Goal: Navigation & Orientation: Understand site structure

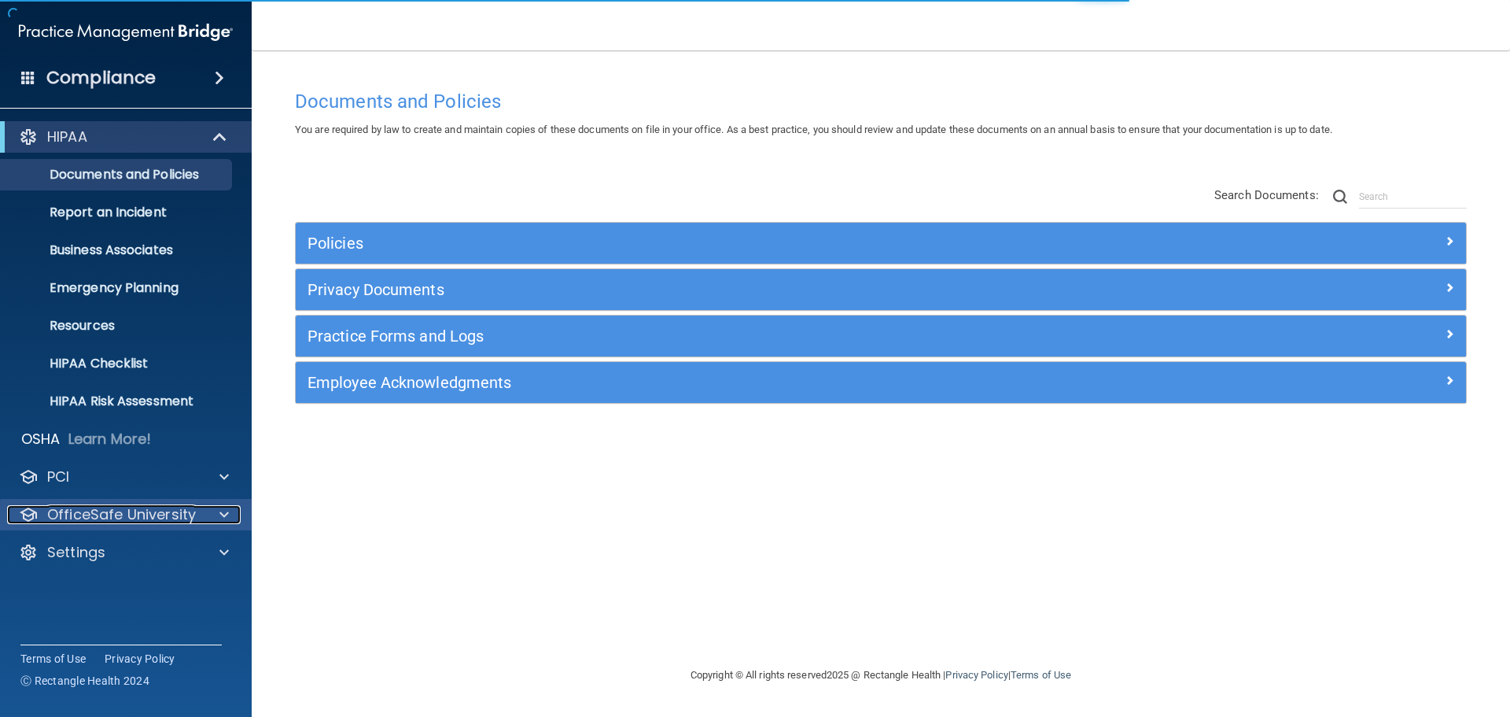
click at [228, 518] on div at bounding box center [221, 514] width 39 height 19
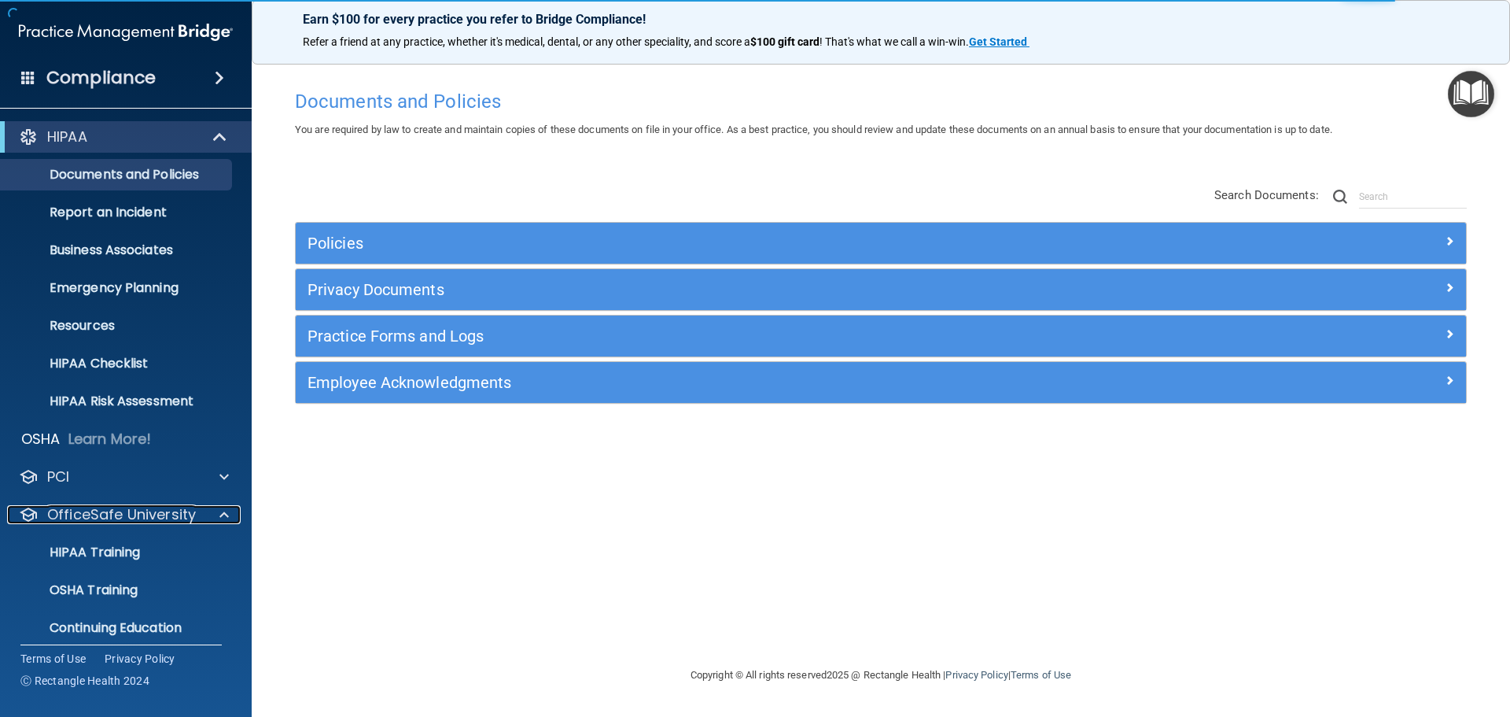
scroll to position [50, 0]
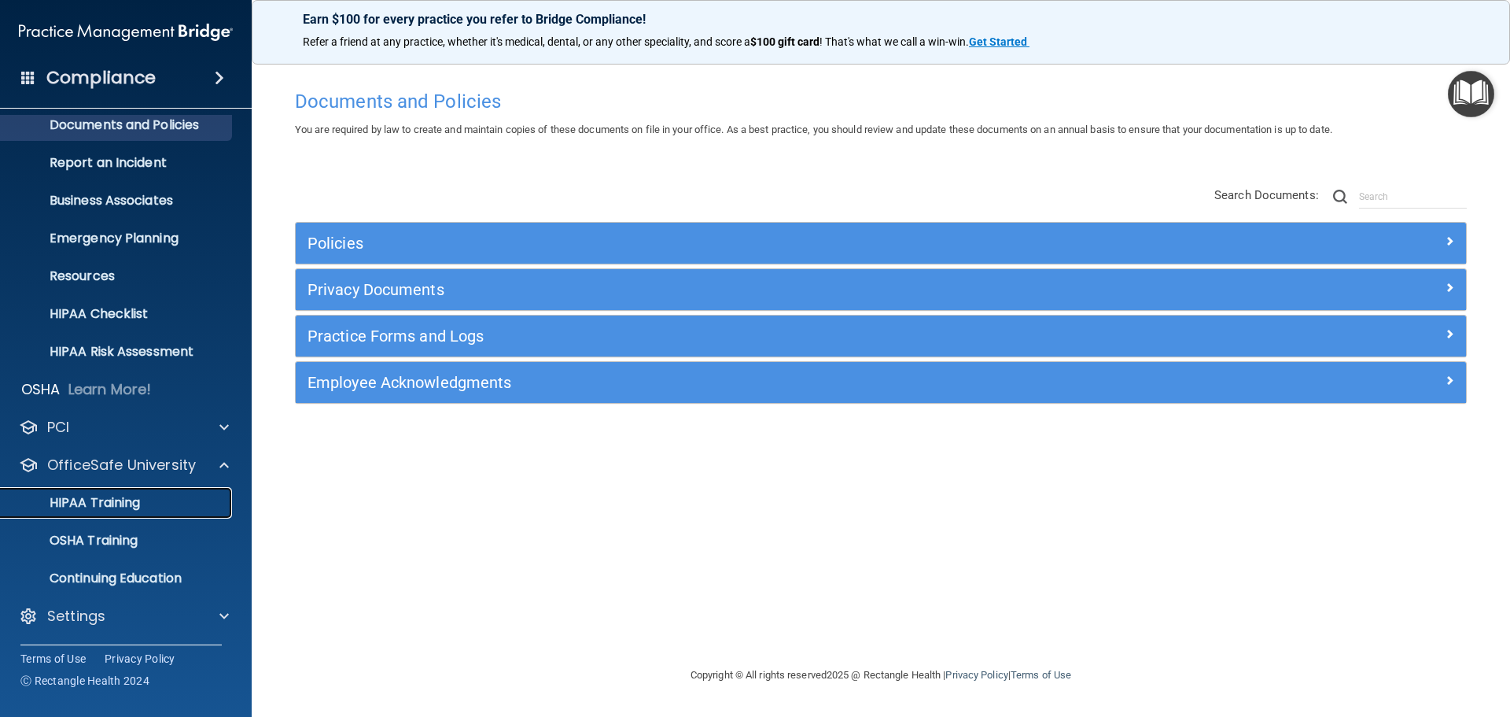
click at [137, 495] on p "HIPAA Training" at bounding box center [75, 503] width 130 height 16
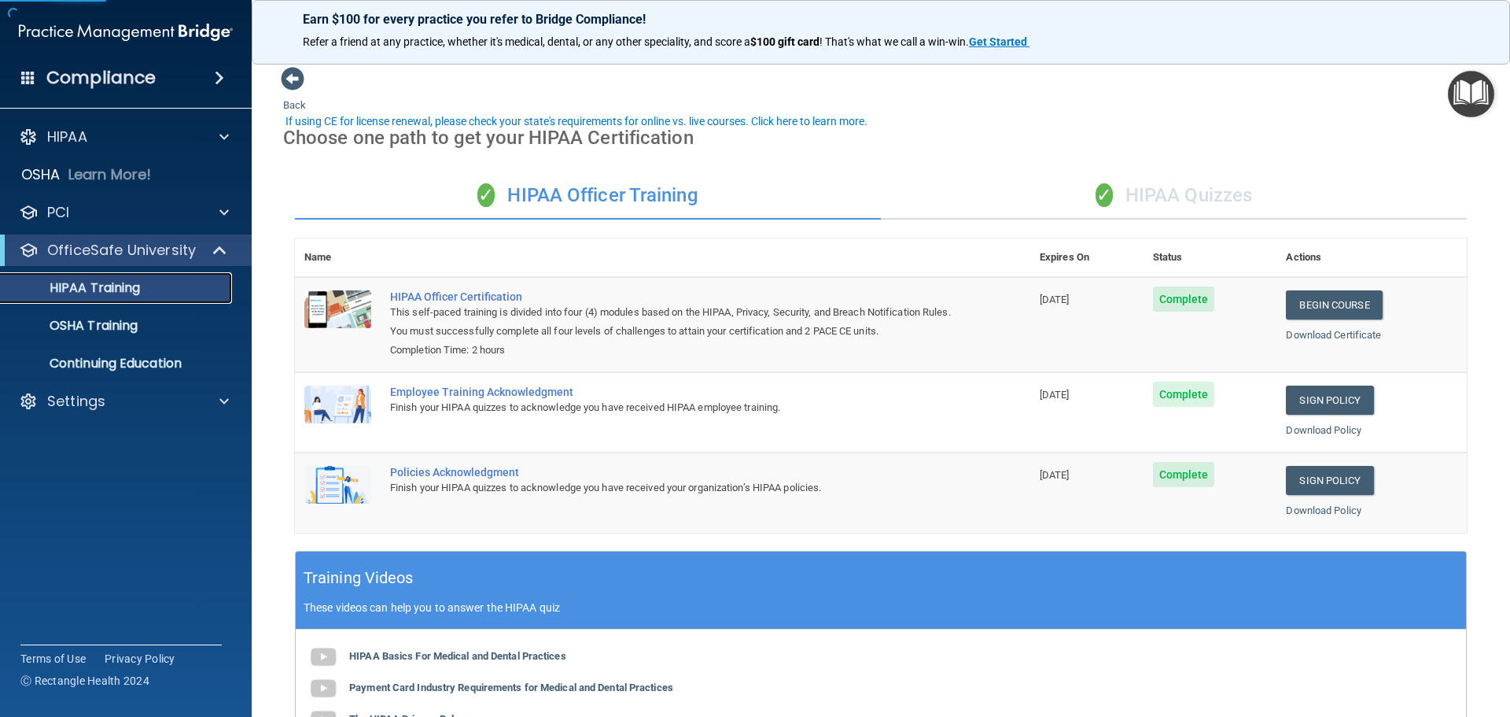
scroll to position [79, 0]
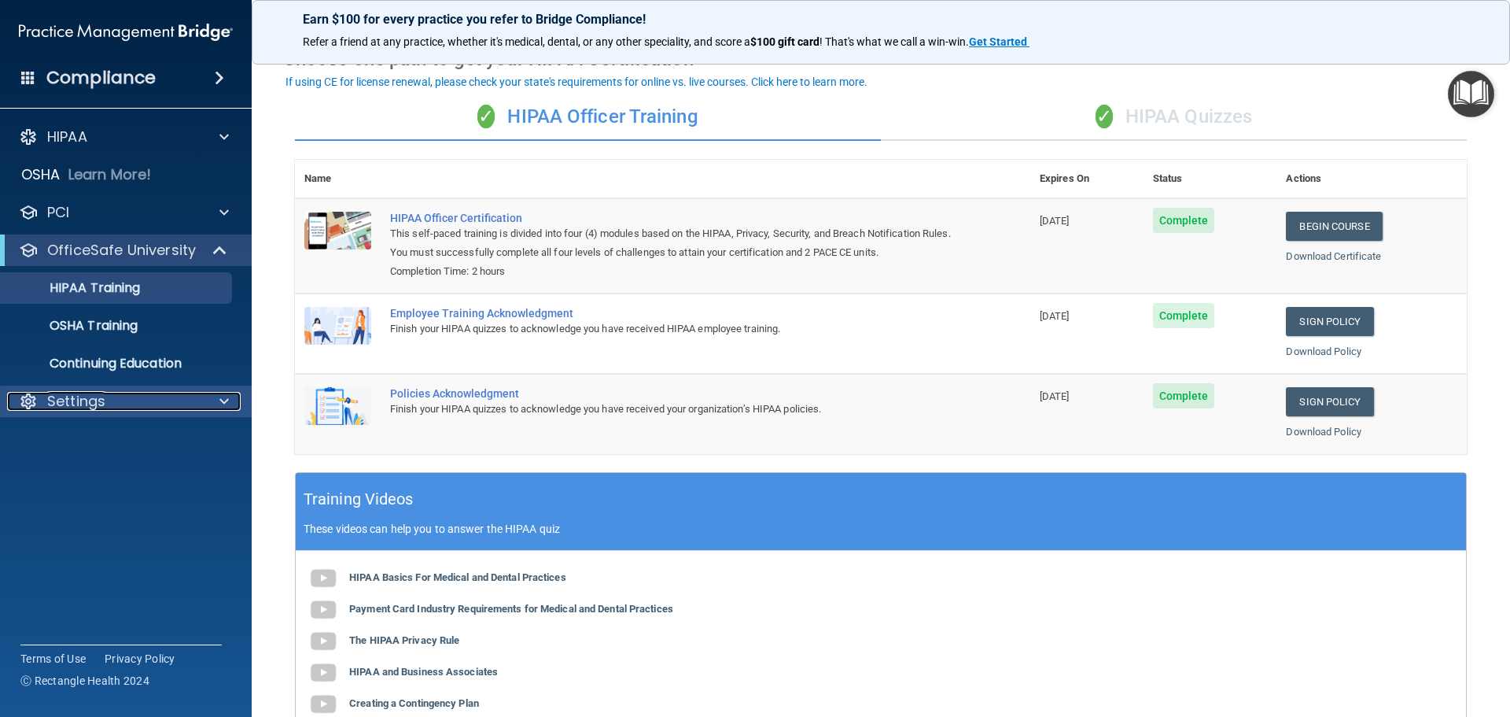
click at [127, 403] on div "Settings" at bounding box center [104, 401] width 195 height 19
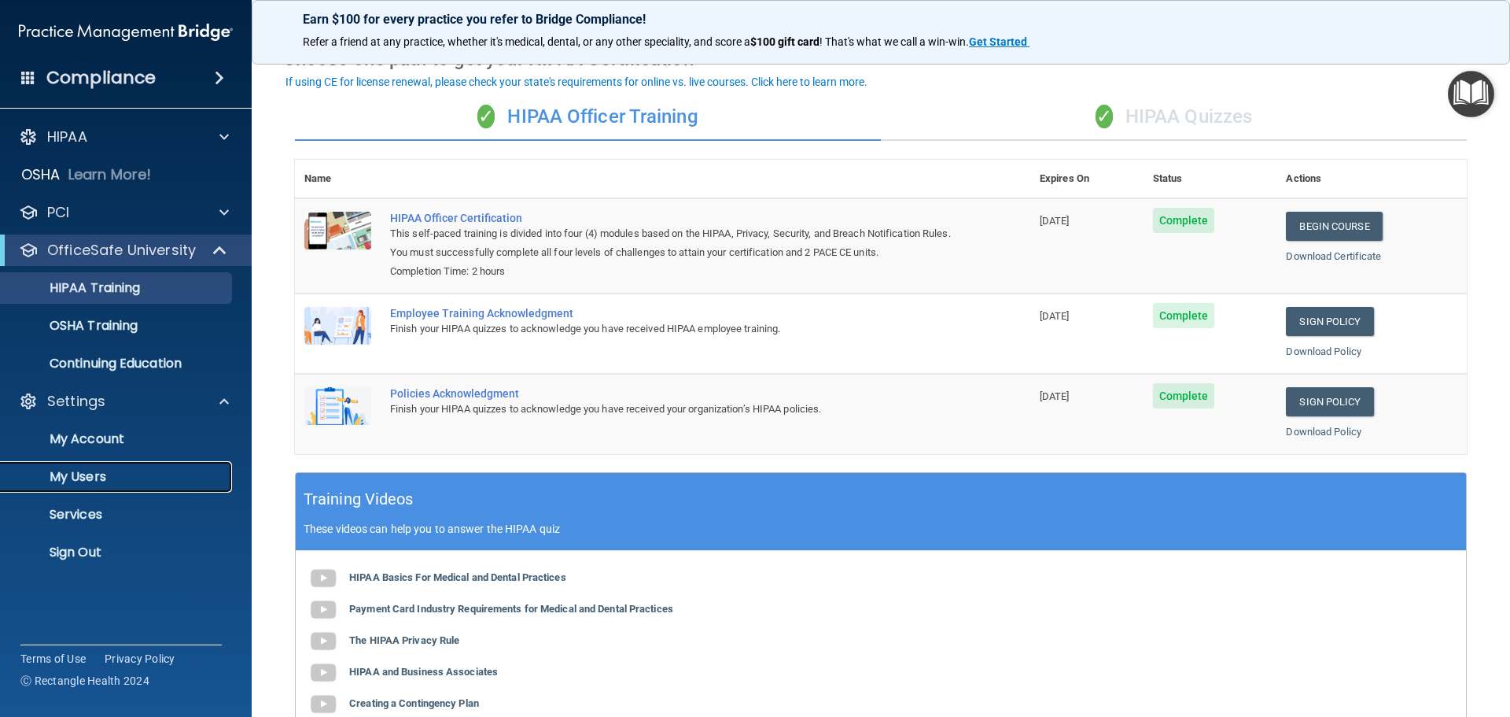
click at [90, 487] on link "My Users" at bounding box center [108, 476] width 248 height 31
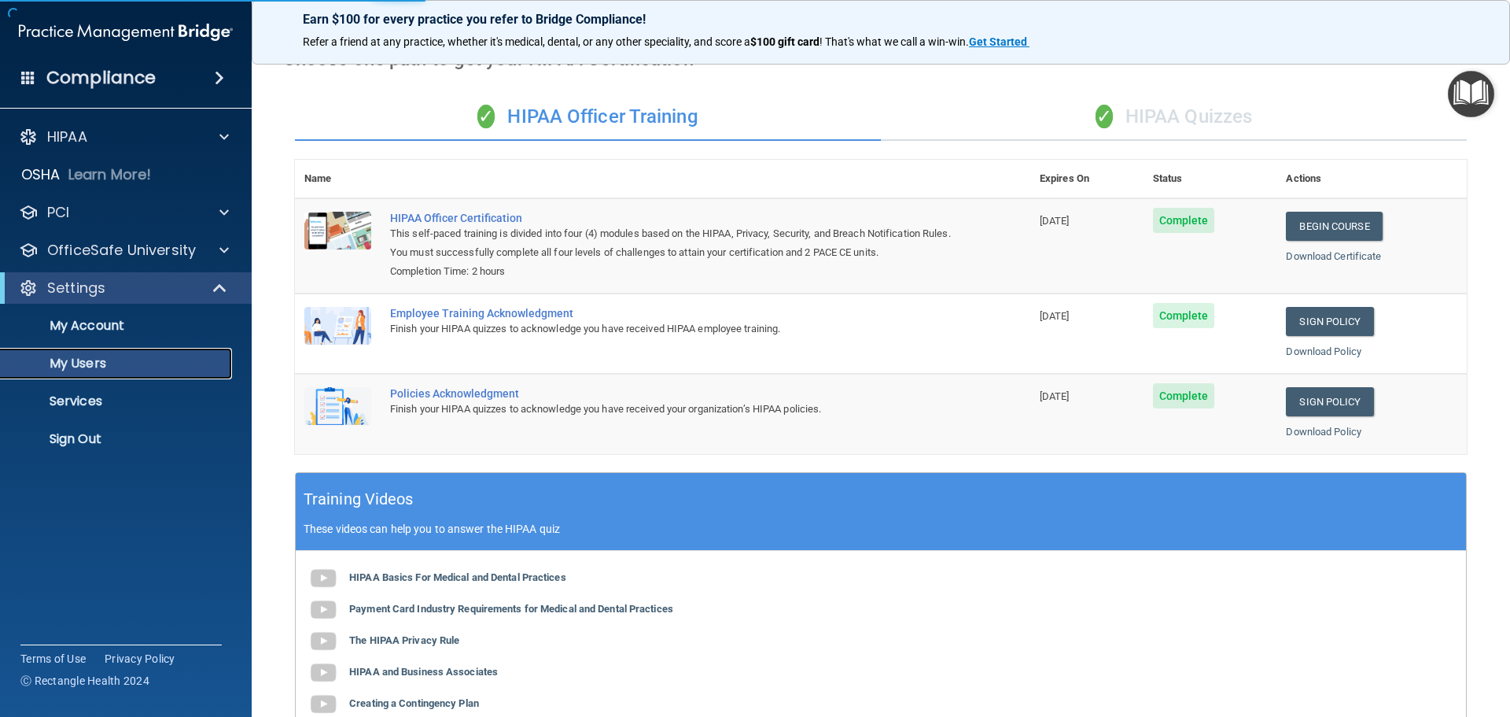
select select "20"
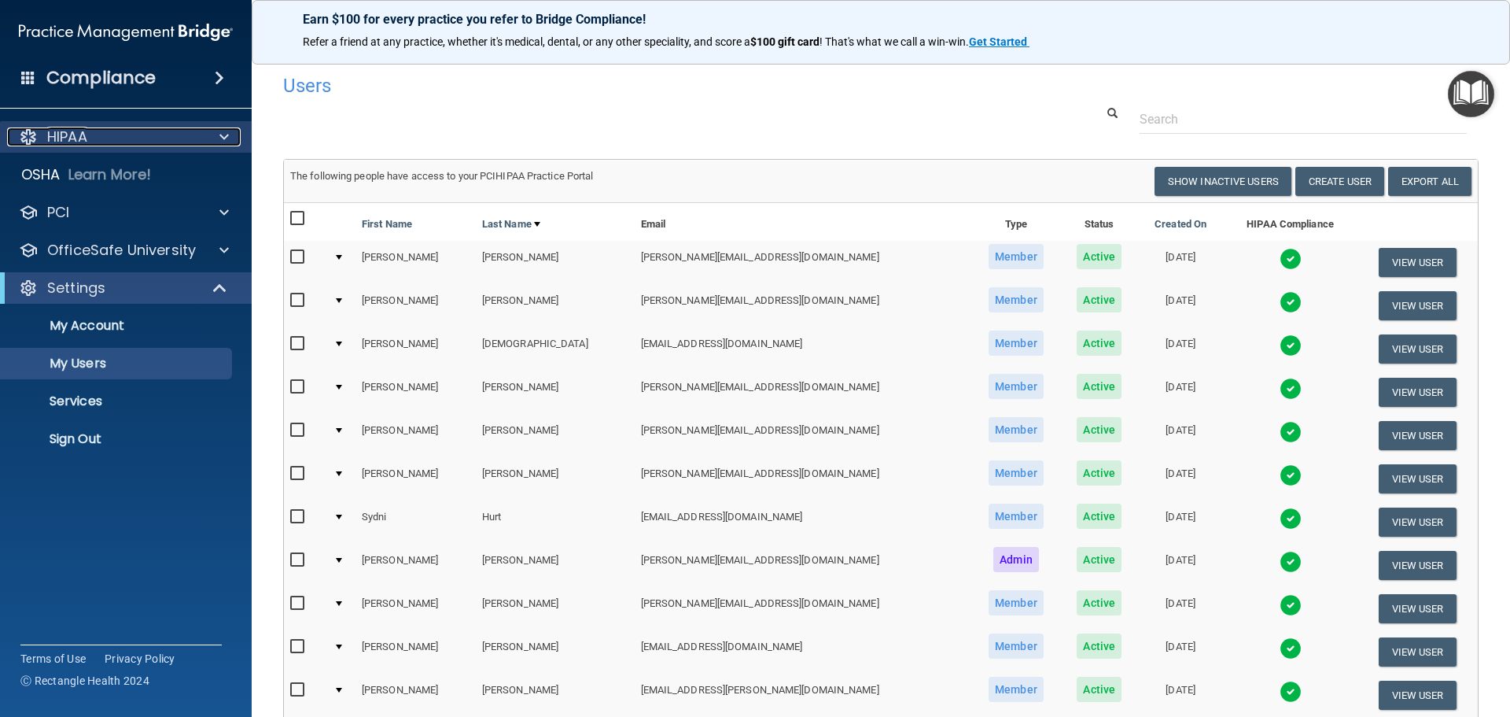
click at [105, 134] on div "HIPAA" at bounding box center [104, 136] width 195 height 19
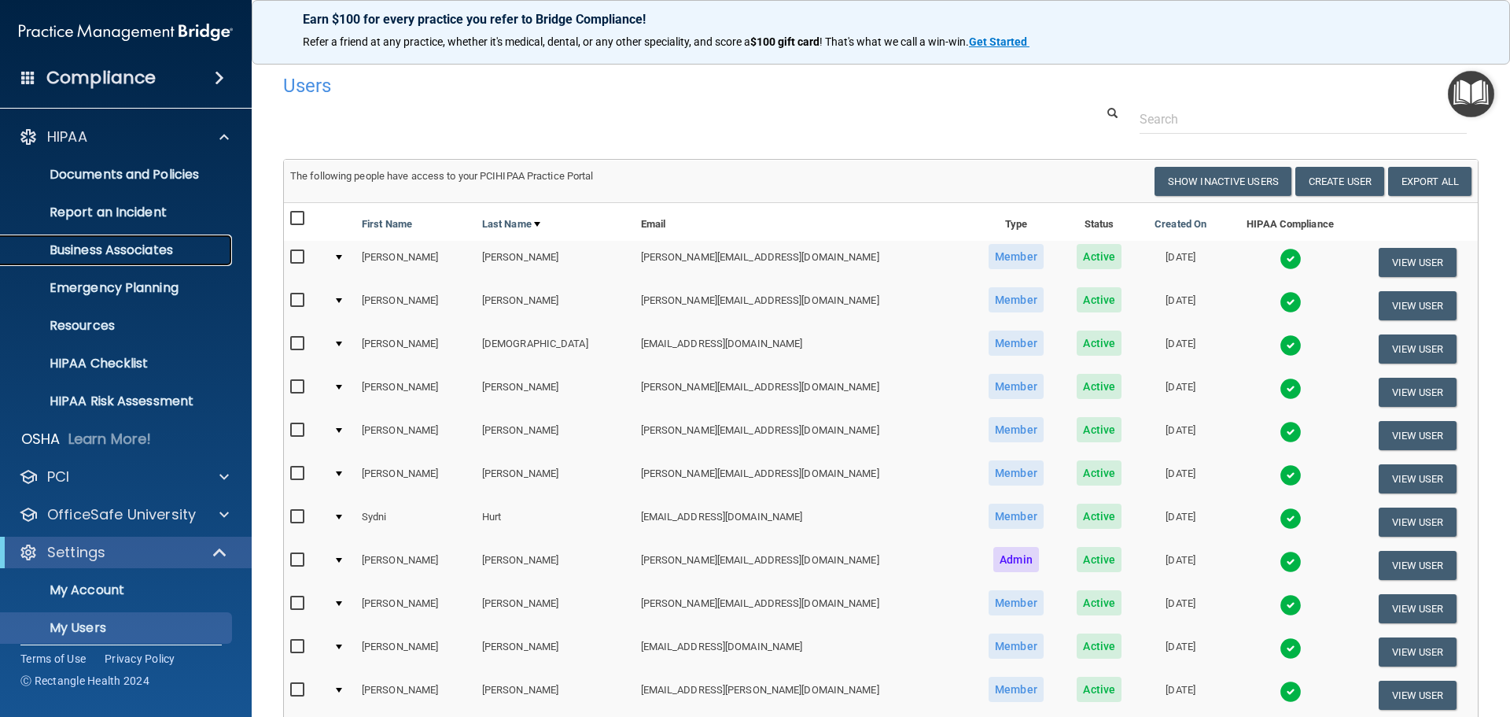
click at [136, 242] on p "Business Associates" at bounding box center [117, 250] width 215 height 16
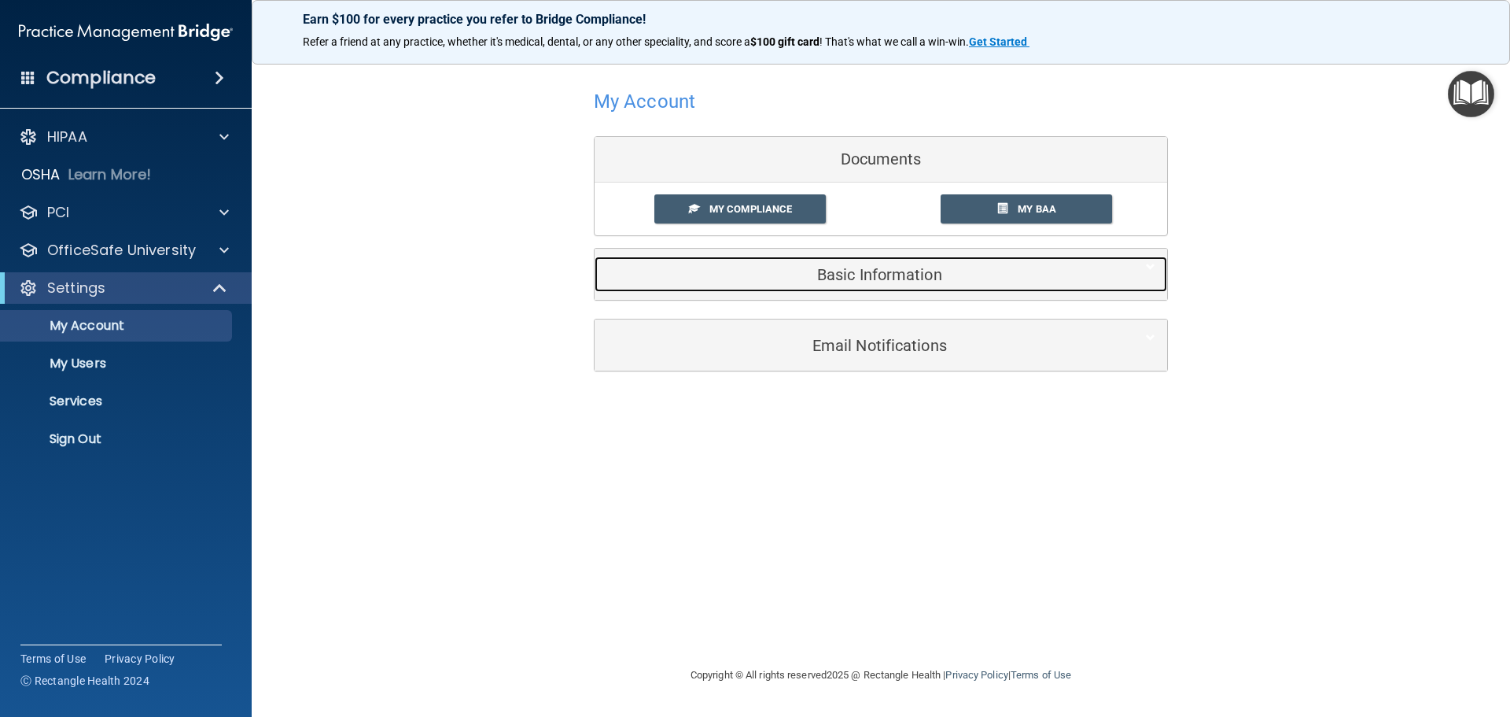
click at [887, 267] on h5 "Basic Information" at bounding box center [857, 274] width 501 height 17
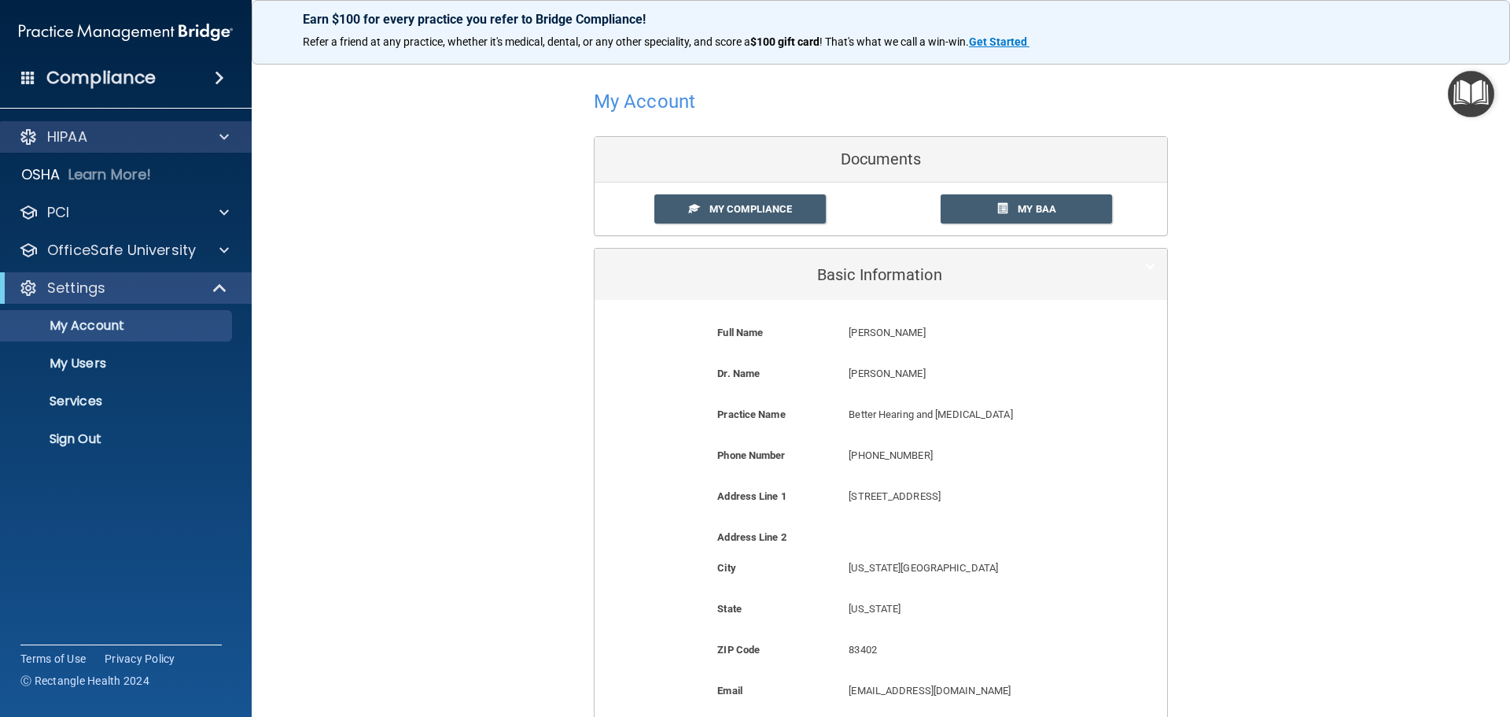
click at [135, 148] on div "HIPAA" at bounding box center [126, 136] width 253 height 31
